Goal: Task Accomplishment & Management: Manage account settings

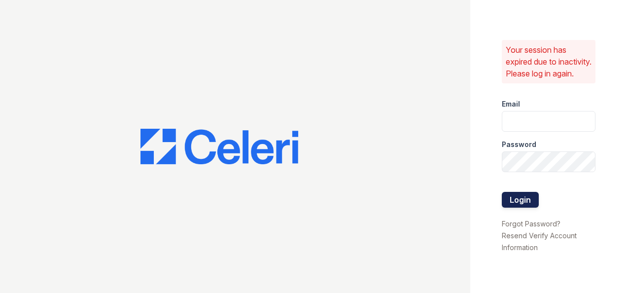
type input "[EMAIL_ADDRESS][DOMAIN_NAME]"
click at [518, 206] on button "Login" at bounding box center [520, 200] width 37 height 16
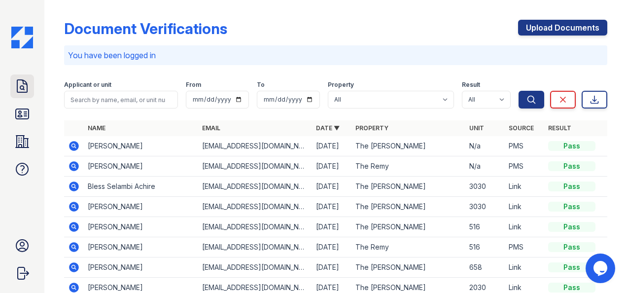
click at [26, 85] on icon at bounding box center [22, 86] width 16 height 16
